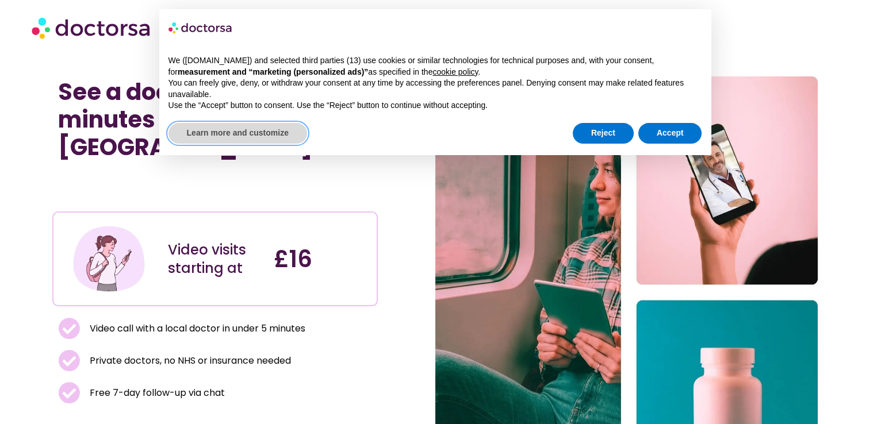
click at [266, 145] on div "Learn more and customize" at bounding box center [237, 133] width 139 height 25
click at [282, 133] on button "Learn more and customize" at bounding box center [237, 133] width 139 height 21
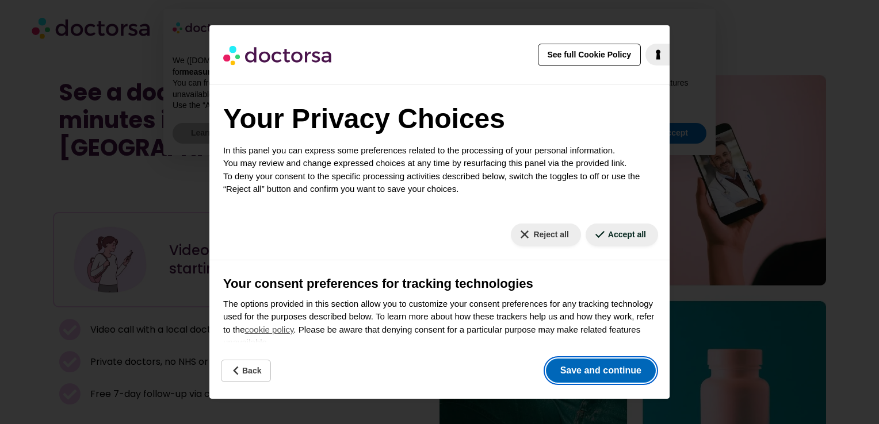
click at [577, 367] on button "Save and continue" at bounding box center [601, 371] width 110 height 24
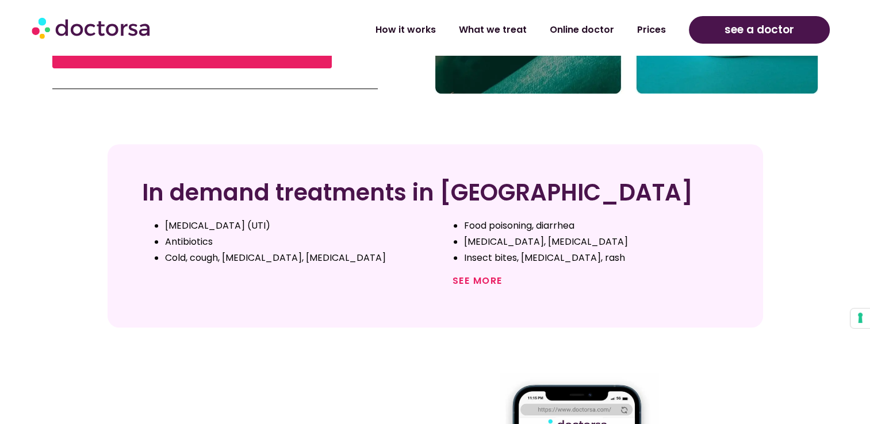
scroll to position [345, 0]
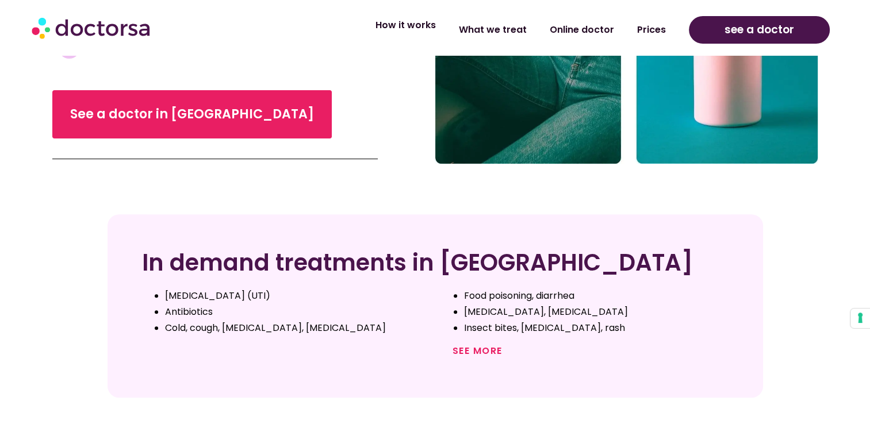
click at [435, 30] on link "How it works" at bounding box center [405, 25] width 83 height 26
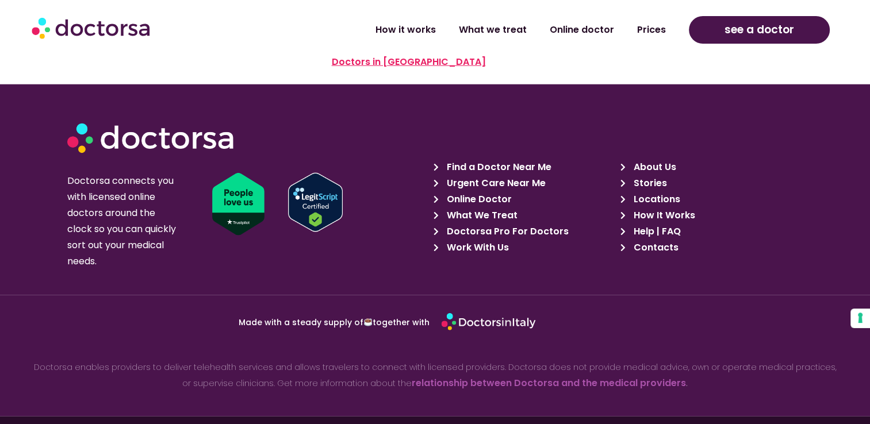
scroll to position [2812, 0]
